Goal: Find specific page/section: Find specific page/section

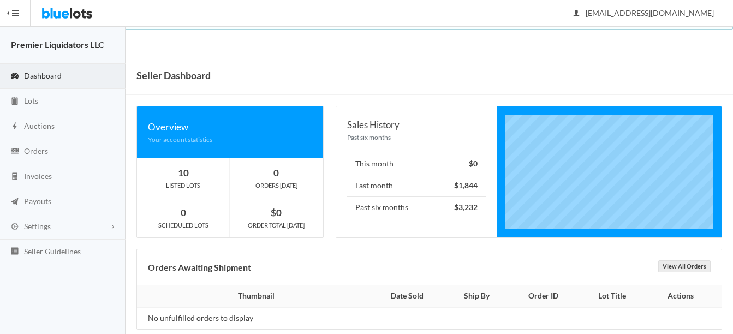
scroll to position [17, 0]
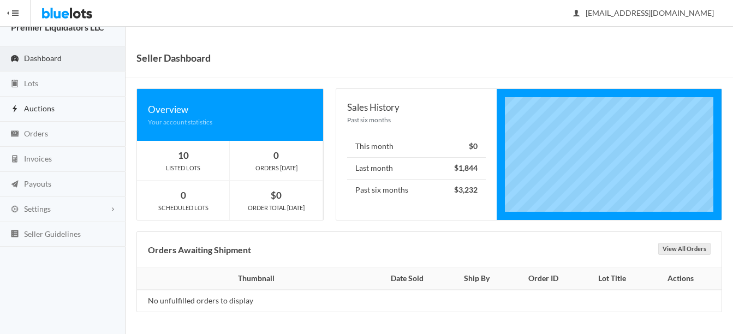
click at [27, 109] on span "Auctions" at bounding box center [39, 108] width 31 height 9
